Goal: Transaction & Acquisition: Purchase product/service

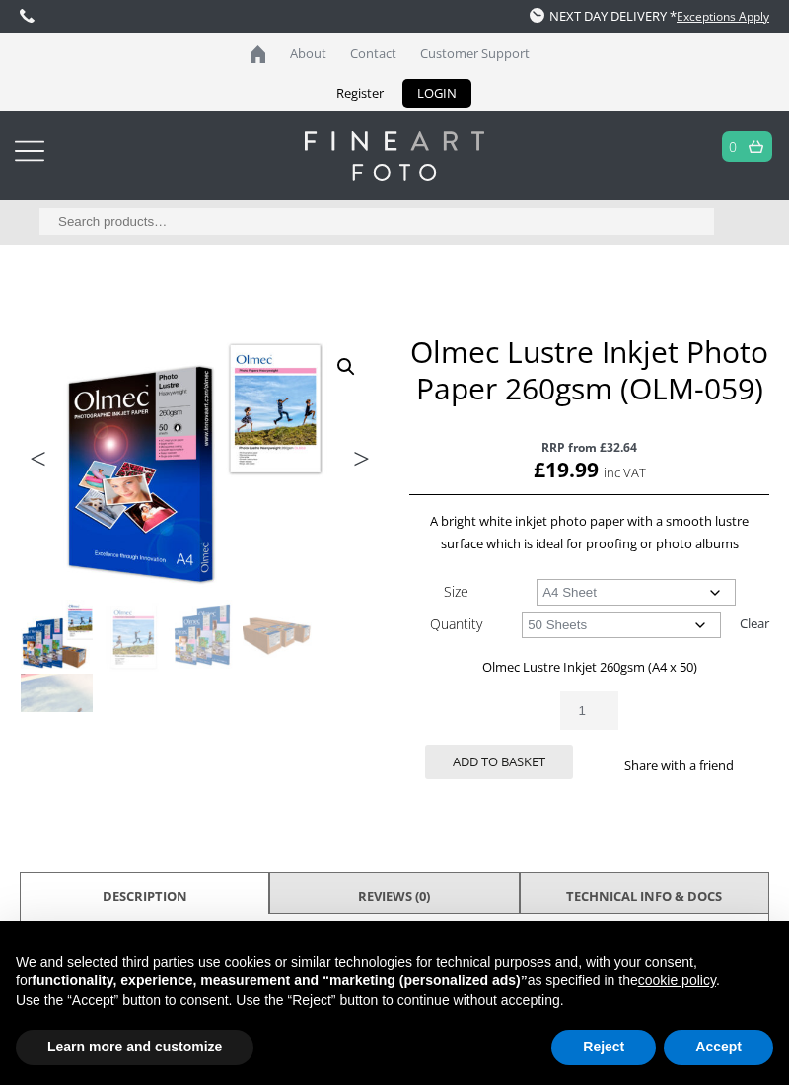
click at [696, 628] on select "Choose an option 50 Sheets" at bounding box center [621, 625] width 199 height 27
click at [727, 701] on div "Olmec Lustre Inkjet Photo Paper 260gsm (OLM-059) quantity 1" at bounding box center [589, 711] width 360 height 38
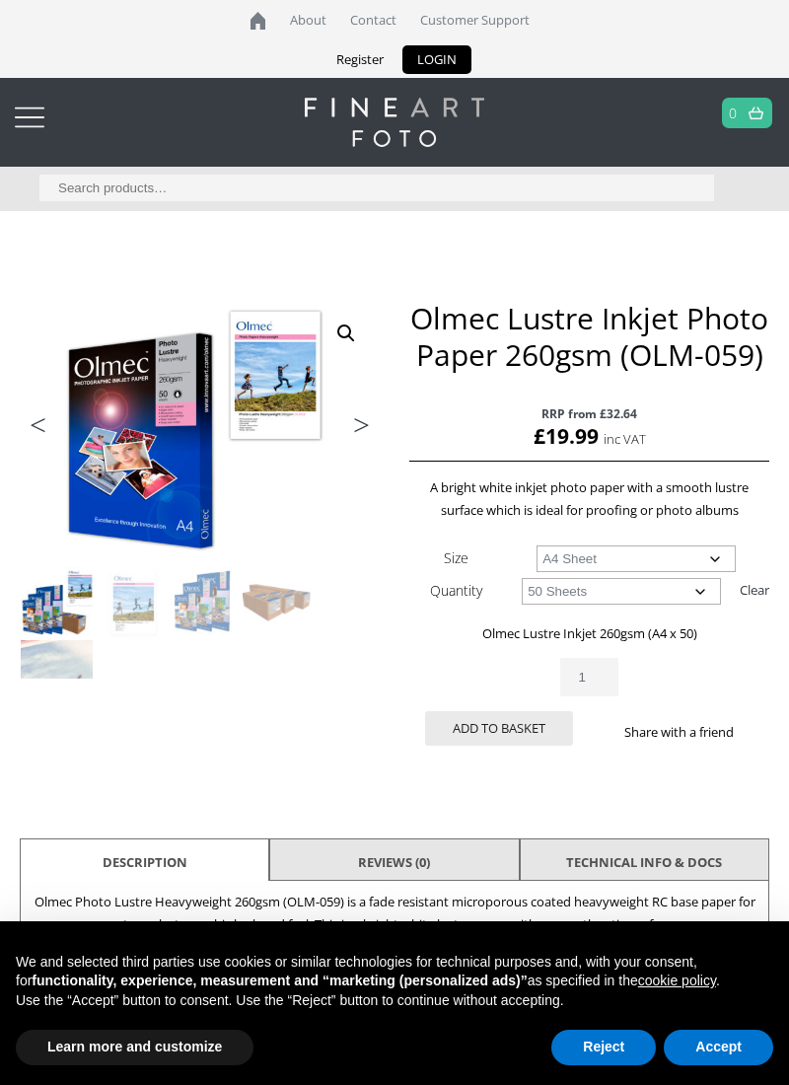
scroll to position [31, 0]
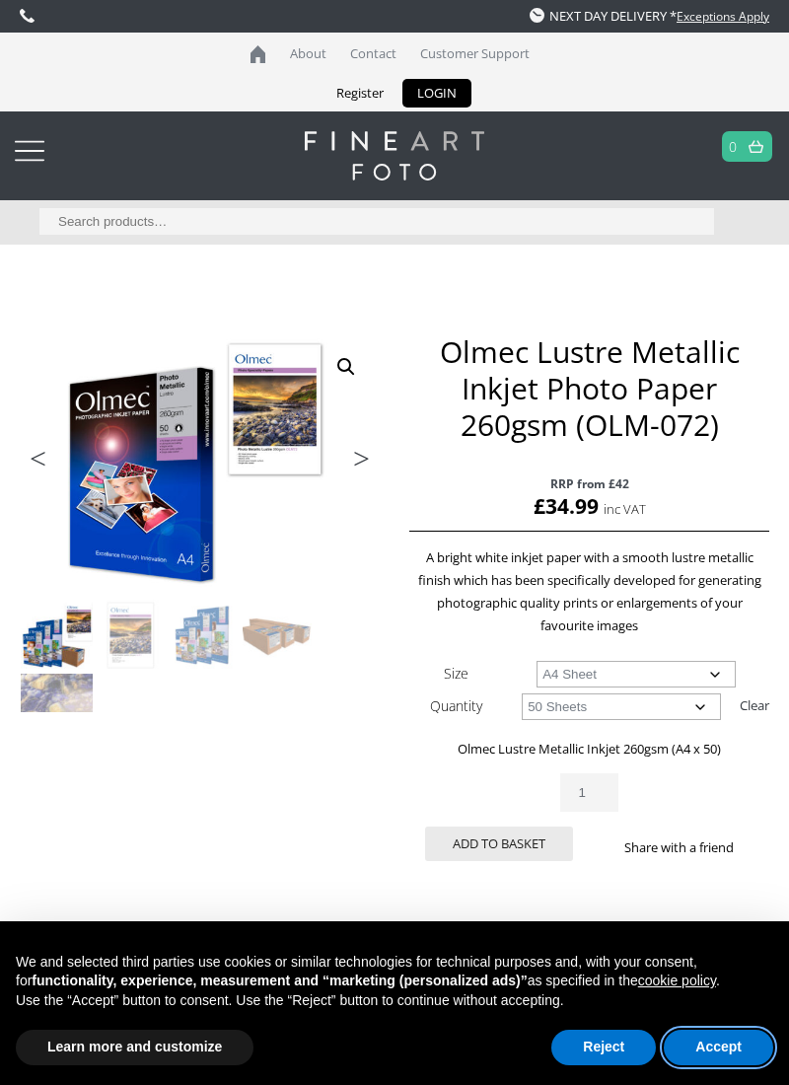
click at [738, 1046] on button "Accept" at bounding box center [719, 1048] width 110 height 36
